Goal: Task Accomplishment & Management: Manage account settings

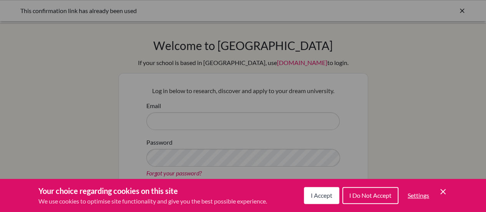
click at [317, 190] on button "I Accept" at bounding box center [321, 195] width 35 height 17
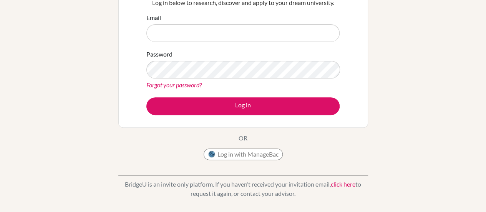
scroll to position [89, 0]
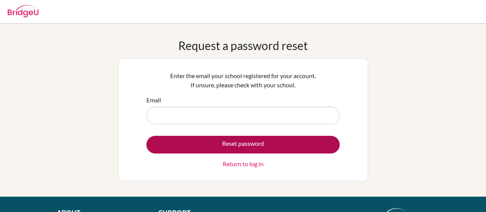
type input "[PERSON_NAME][EMAIL_ADDRESS][DOMAIN_NAME]"
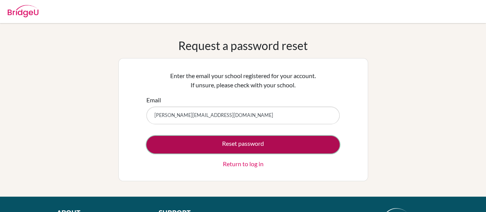
click at [220, 143] on button "Reset password" at bounding box center [242, 145] width 193 height 18
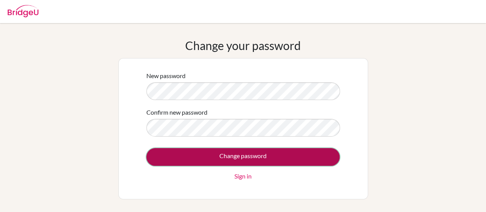
click at [235, 157] on input "Change password" at bounding box center [242, 157] width 193 height 18
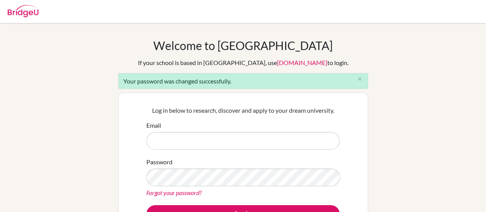
click at [216, 139] on input "Email" at bounding box center [242, 141] width 193 height 18
type input "[PERSON_NAME][EMAIL_ADDRESS][DOMAIN_NAME]"
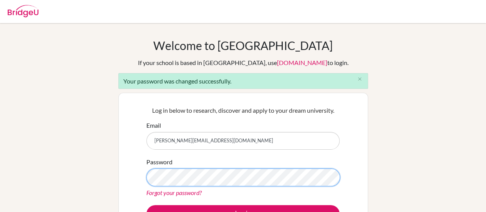
click at [146, 205] on button "Log in" at bounding box center [242, 214] width 193 height 18
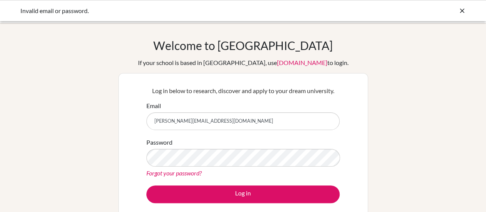
click at [163, 121] on input "jann.principe@mischool.edu.ph" at bounding box center [242, 121] width 193 height 18
type input "jmprincipe@mischool.edu.ph"
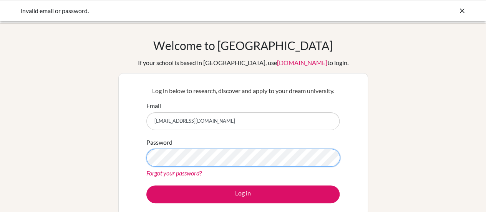
click at [146, 185] on button "Log in" at bounding box center [242, 194] width 193 height 18
